Goal: Find specific page/section: Find specific page/section

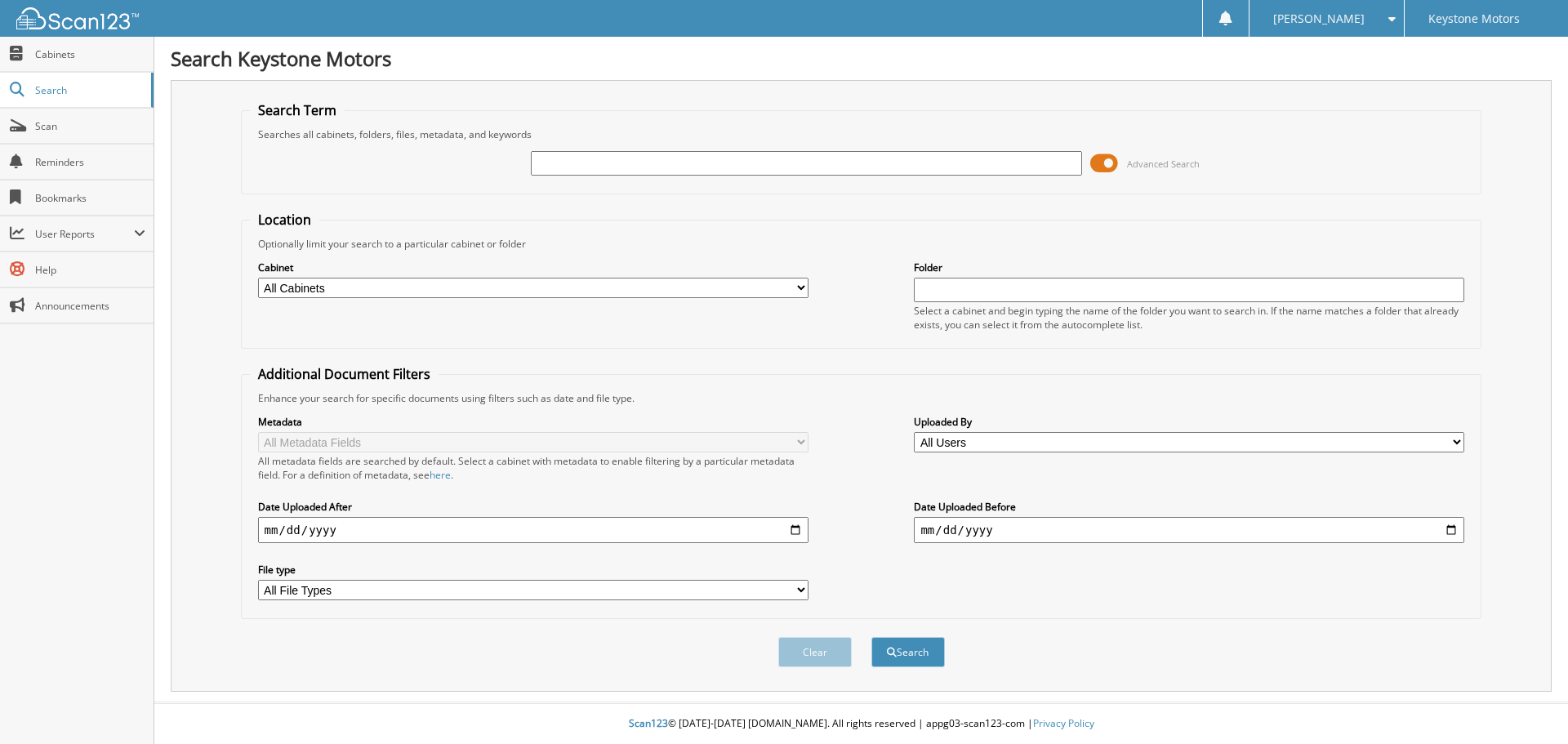
click at [626, 162] on input "text" at bounding box center [807, 163] width 551 height 25
type input "301140"
click at [872, 637] on button "Search" at bounding box center [909, 652] width 74 height 30
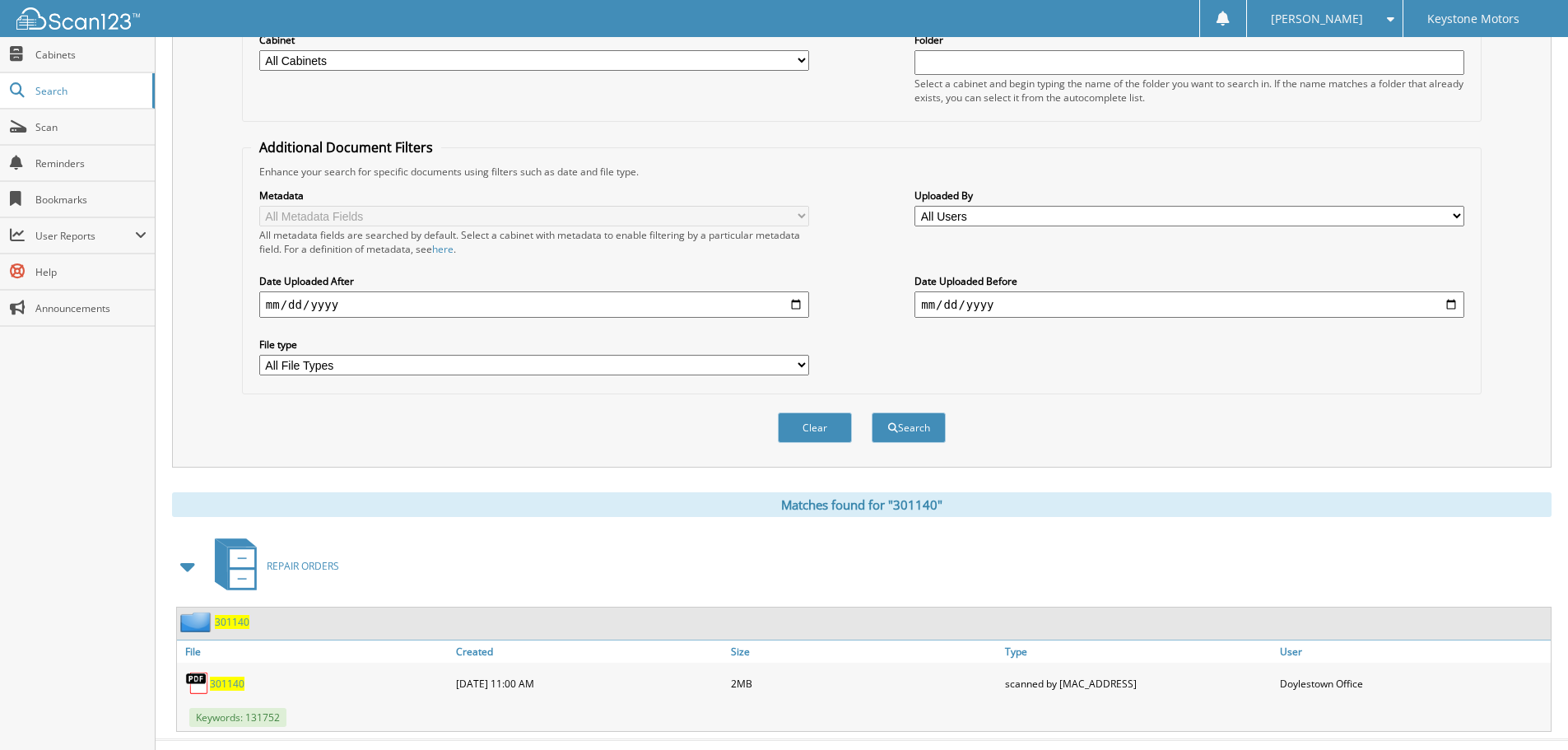
scroll to position [262, 0]
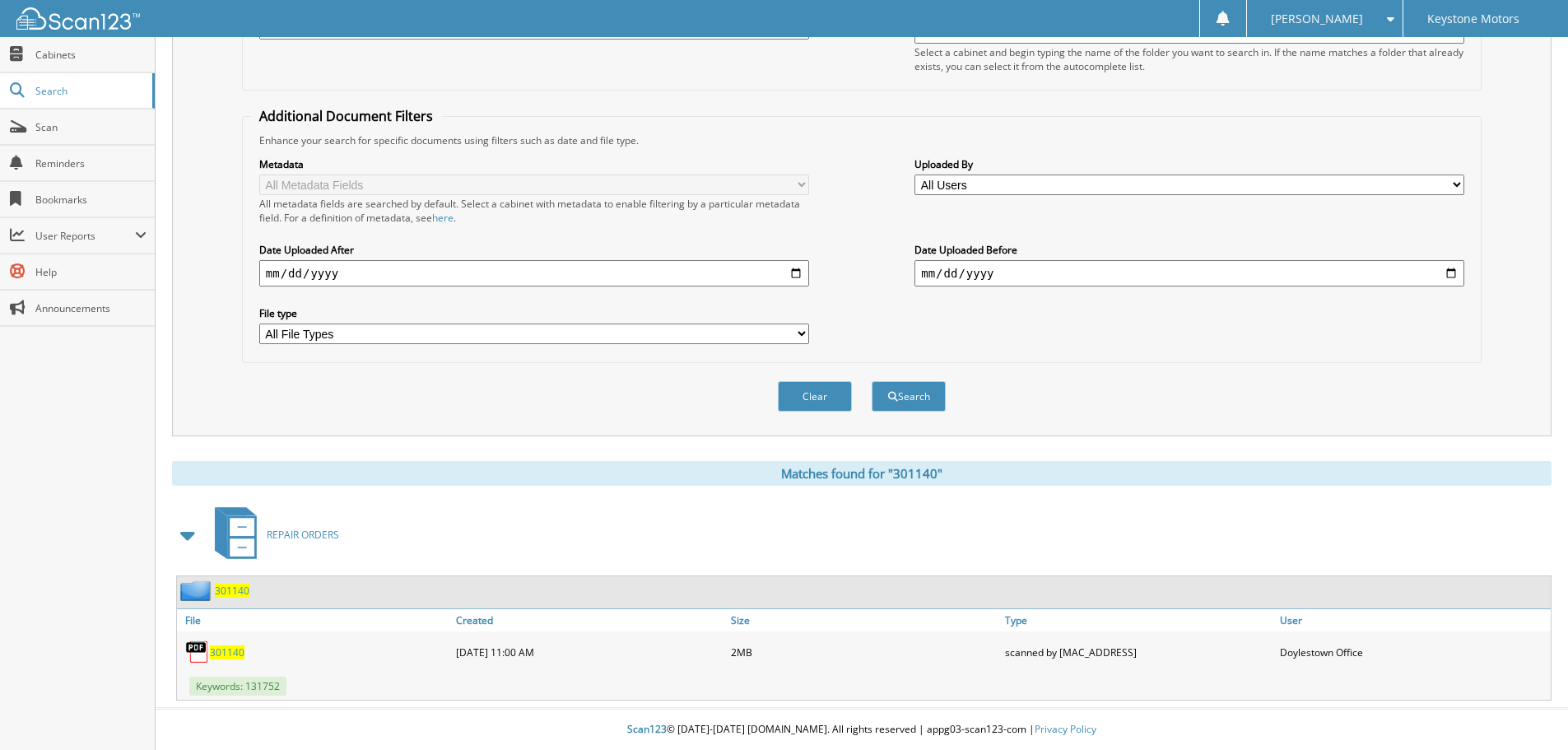
click at [221, 649] on span "301140" at bounding box center [226, 653] width 34 height 14
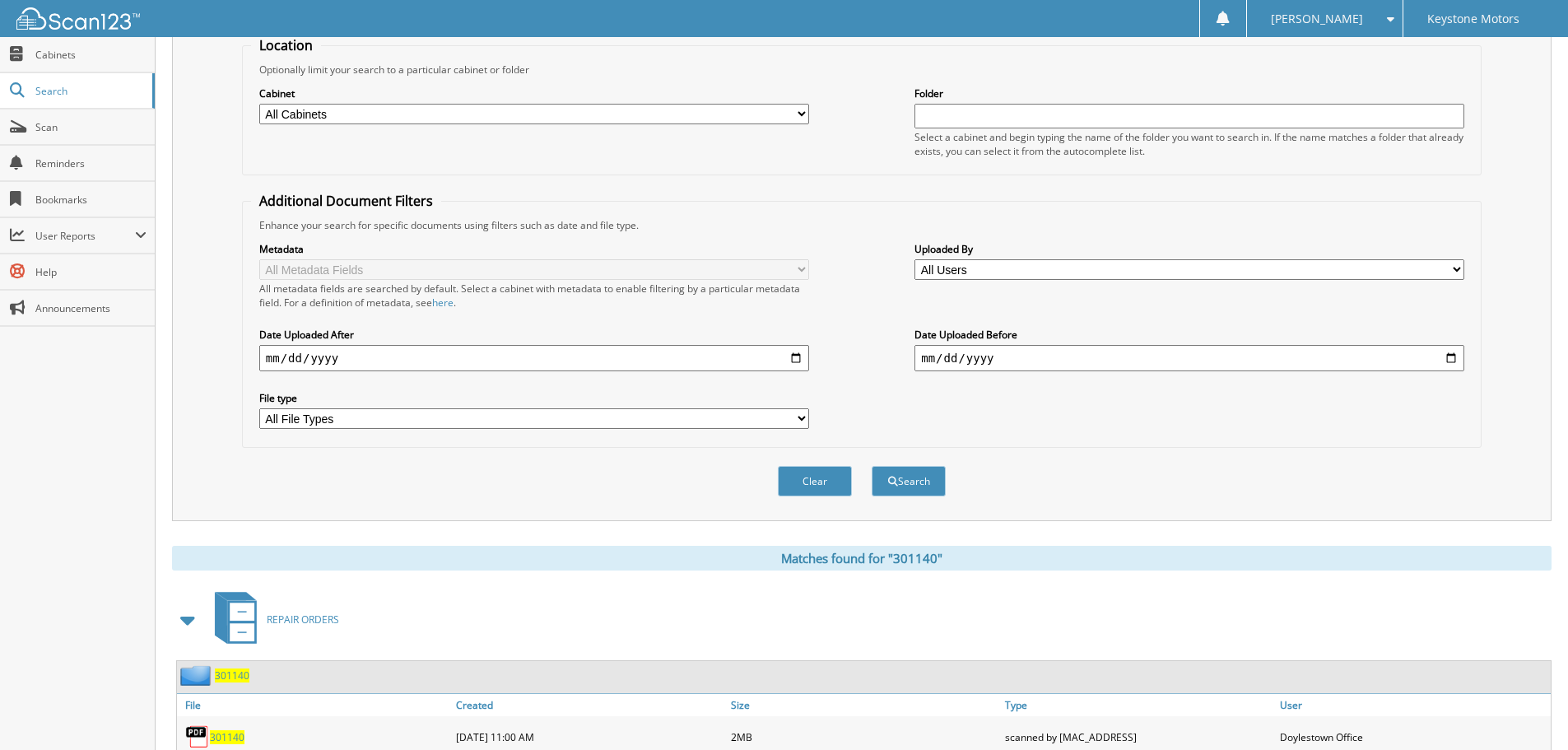
scroll to position [0, 0]
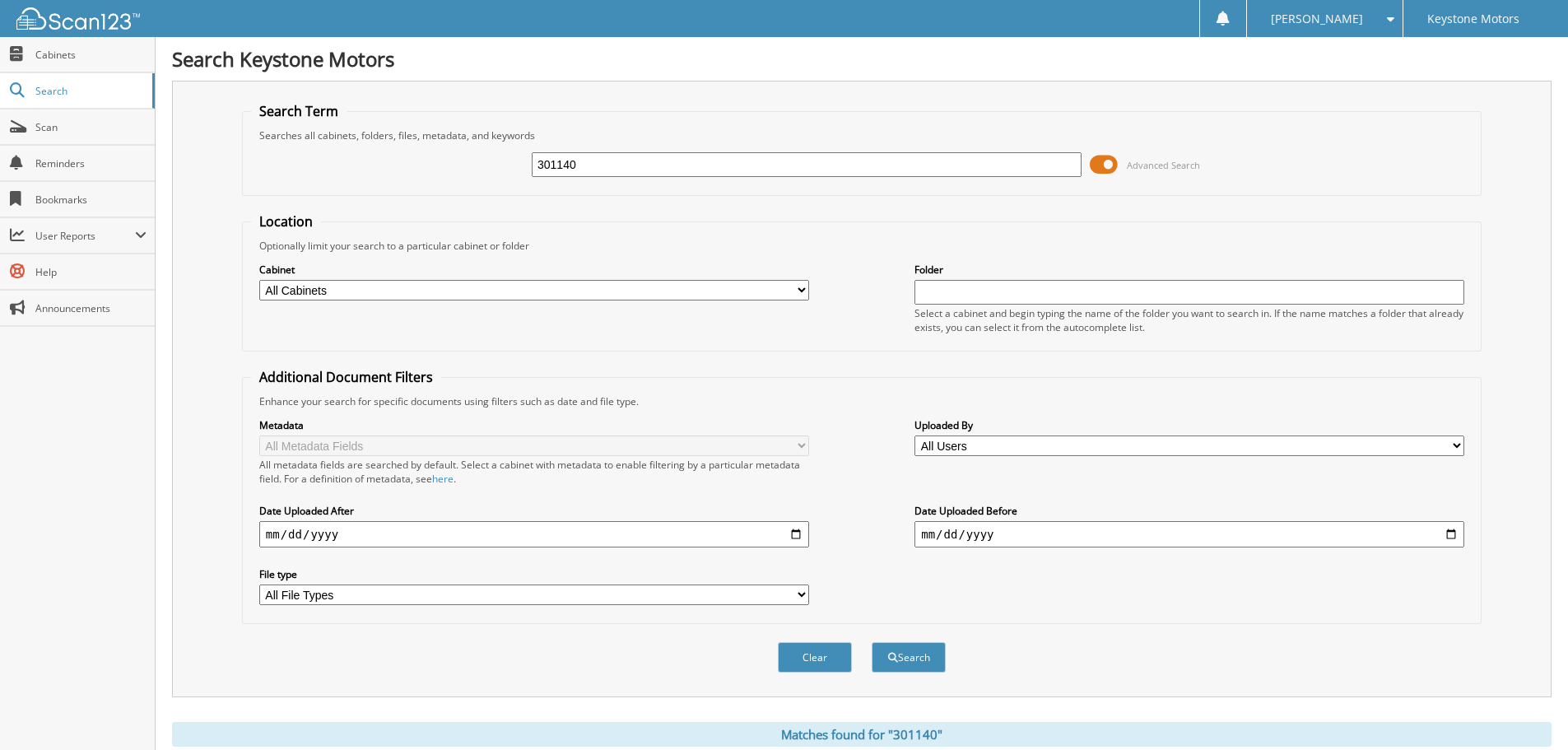
click at [606, 161] on input "301140" at bounding box center [806, 164] width 550 height 25
type input "3"
type input "295706"
click at [871, 642] on button "Search" at bounding box center [908, 657] width 74 height 31
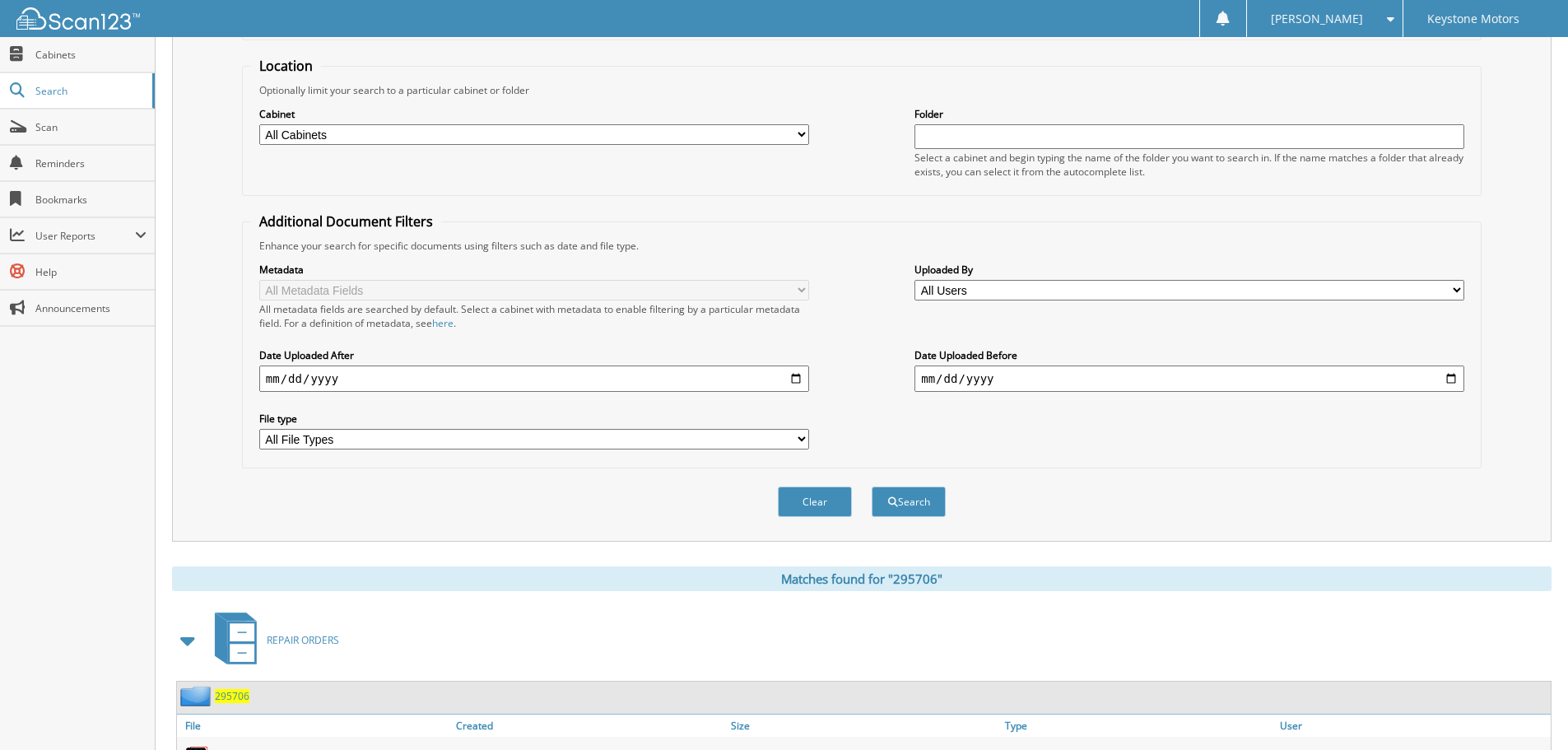
scroll to position [262, 0]
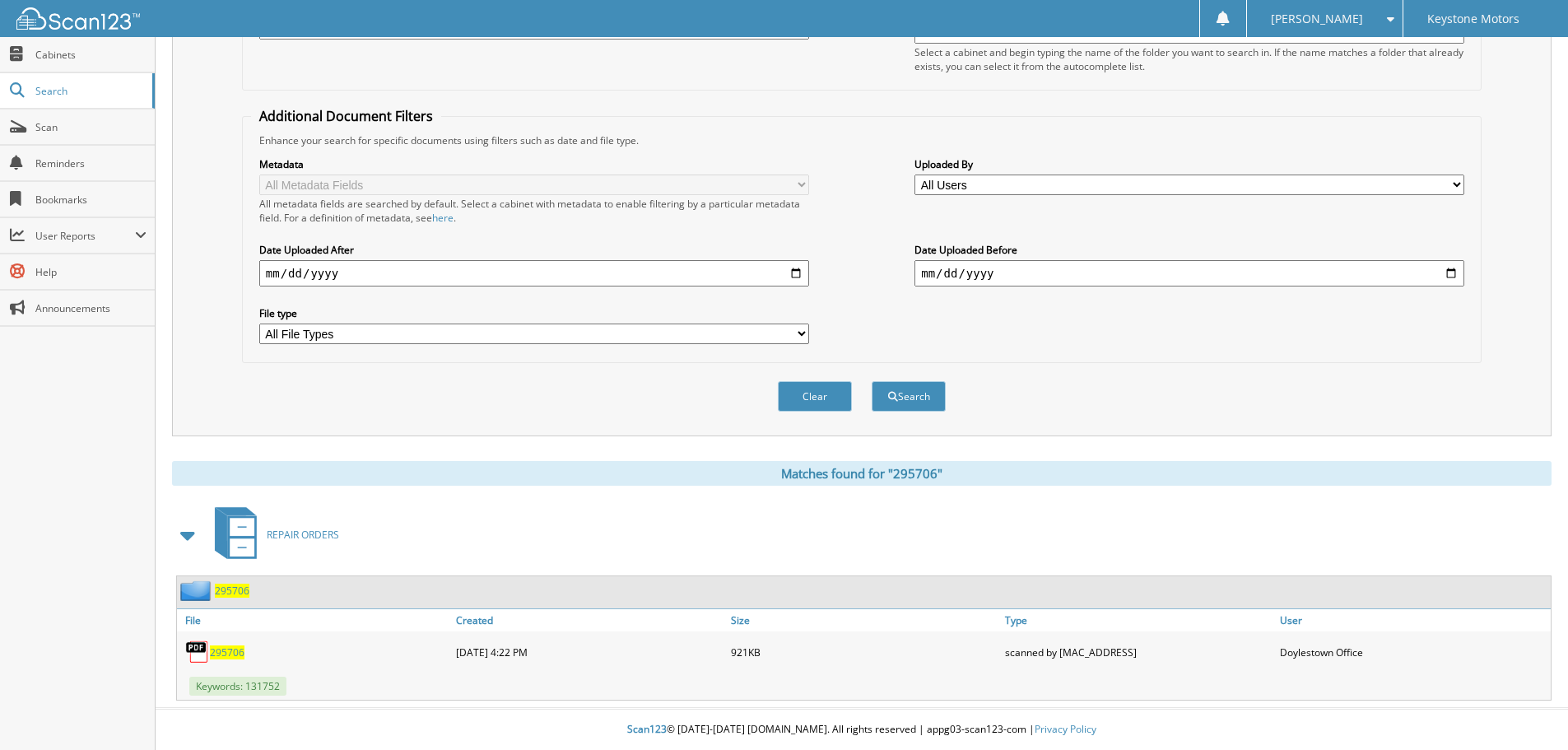
click at [223, 653] on span "295706" at bounding box center [226, 653] width 34 height 14
